Goal: Information Seeking & Learning: Find contact information

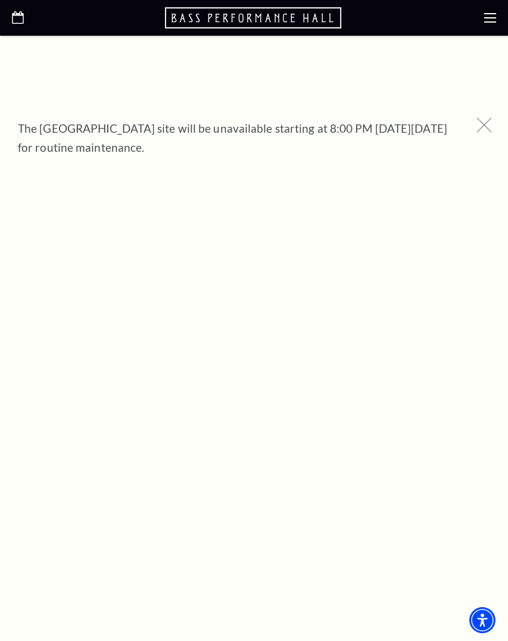
click at [479, 125] on icon at bounding box center [484, 125] width 15 height 15
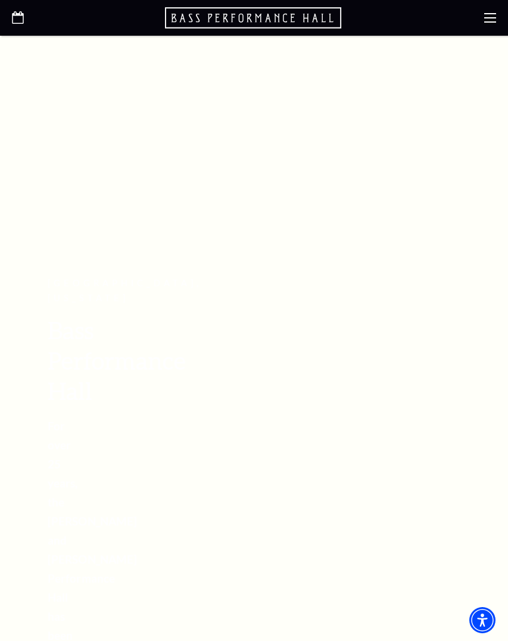
scroll to position [373, 0]
click at [282, 19] on icon "Open this option" at bounding box center [254, 18] width 179 height 24
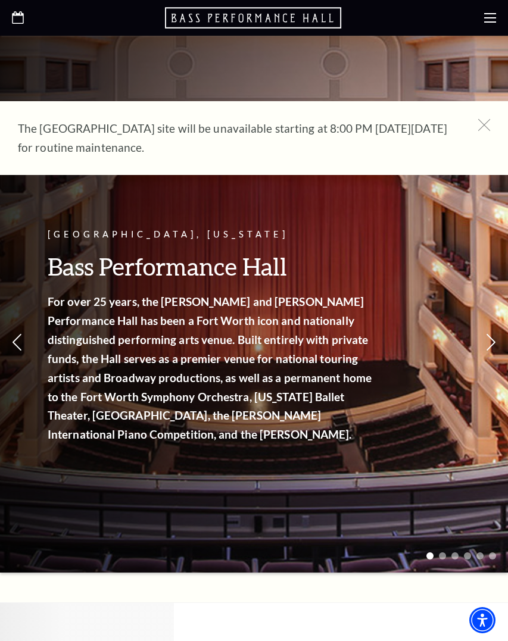
click at [495, 17] on use at bounding box center [490, 18] width 12 height 10
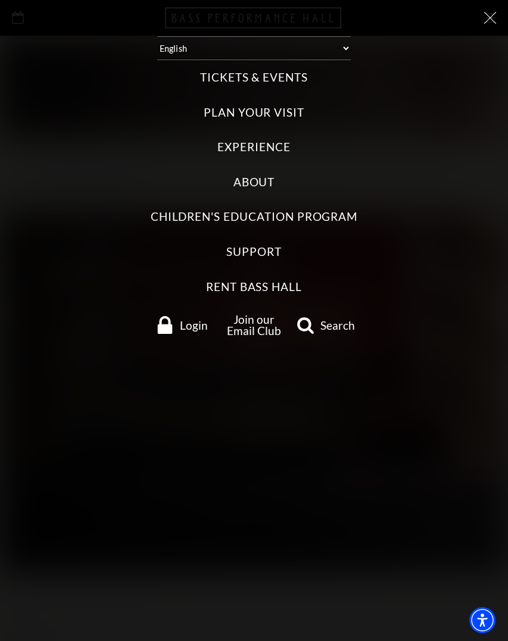
scroll to position [1, 0]
click at [247, 177] on label "About" at bounding box center [254, 182] width 42 height 16
click at [0, 0] on input "About" at bounding box center [0, 0] width 0 height 0
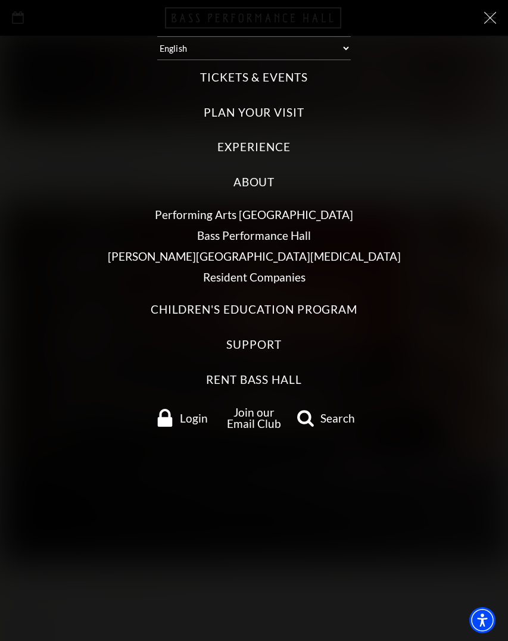
scroll to position [12, 0]
click at [264, 337] on label "Support" at bounding box center [253, 345] width 55 height 16
click at [0, 0] on input "Support" at bounding box center [0, 0] width 0 height 0
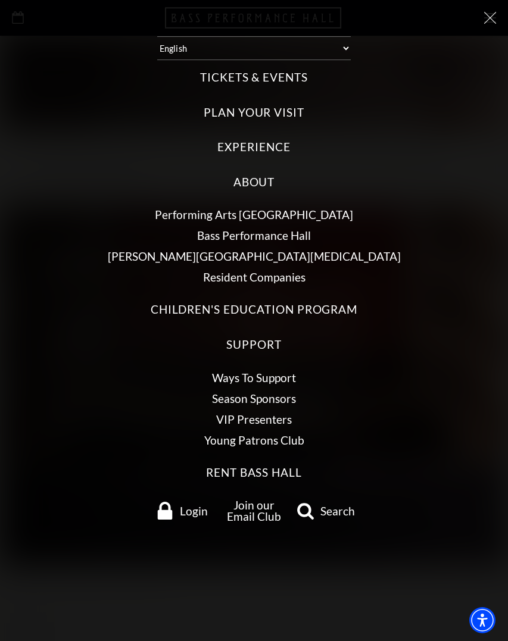
scroll to position [5, 0]
click at [238, 139] on label "Experience" at bounding box center [253, 147] width 73 height 16
click at [0, 0] on input "Experience" at bounding box center [0, 0] width 0 height 0
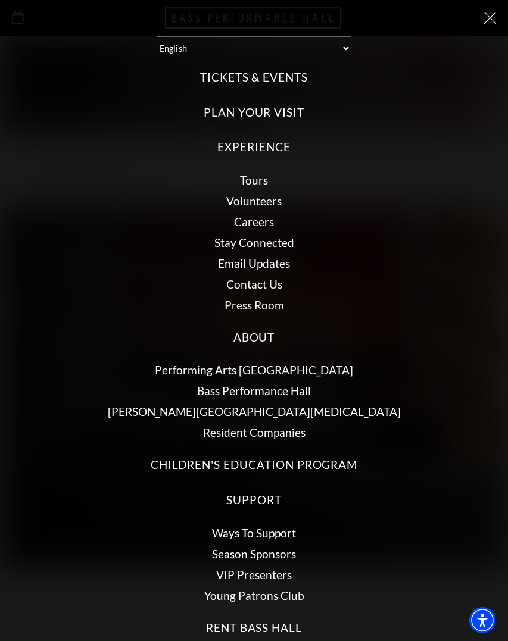
click at [267, 277] on link "Contact Us" at bounding box center [254, 284] width 56 height 14
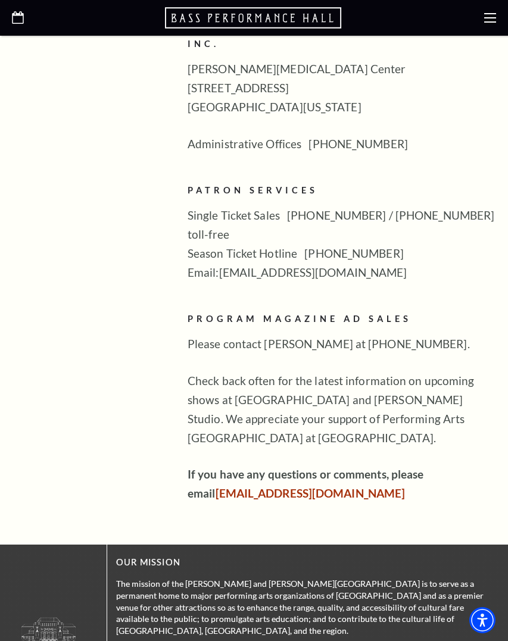
scroll to position [540, 0]
drag, startPoint x: 338, startPoint y: 226, endPoint x: 221, endPoint y: 234, distance: 117.5
click at [221, 234] on p "Single Ticket Sales 817-212-4280 / 877-212-4280 toll-free Season Ticket Hotline…" at bounding box center [341, 244] width 308 height 76
copy p "boxoffice@basshall.com"
